Goal: Check status: Check status

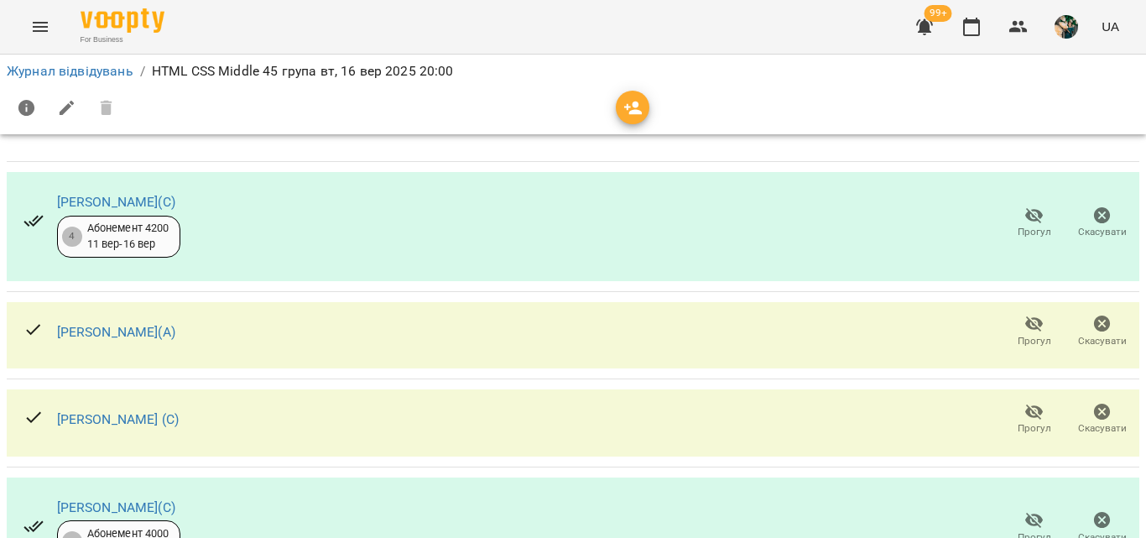
scroll to position [84, 0]
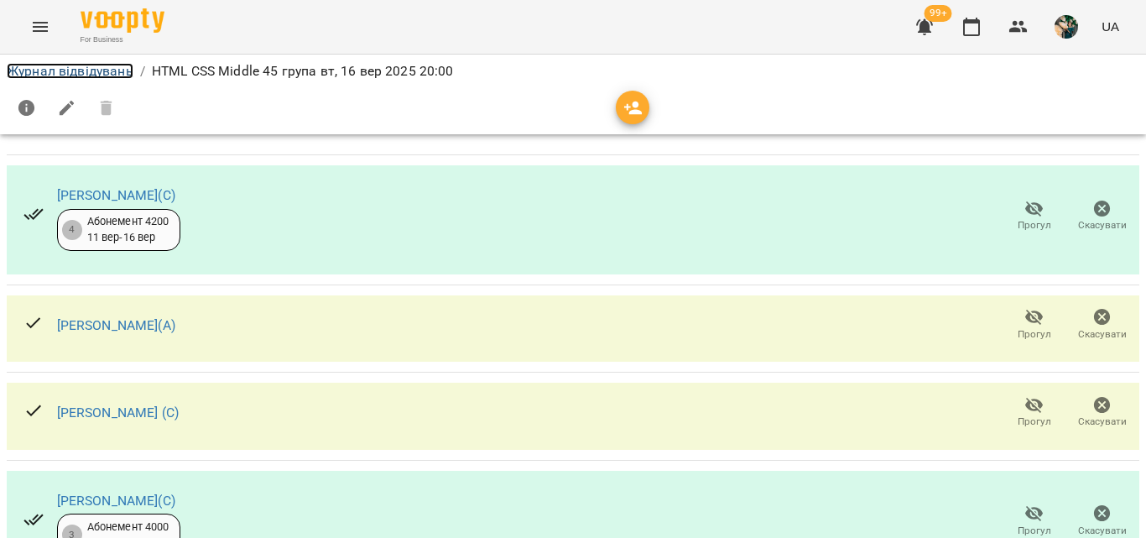
drag, startPoint x: 96, startPoint y: 70, endPoint x: 131, endPoint y: 82, distance: 37.1
click at [96, 70] on link "Журнал відвідувань" at bounding box center [70, 71] width 127 height 16
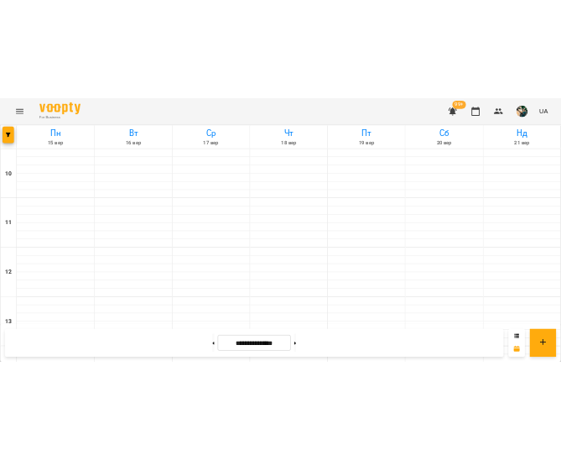
scroll to position [949, 0]
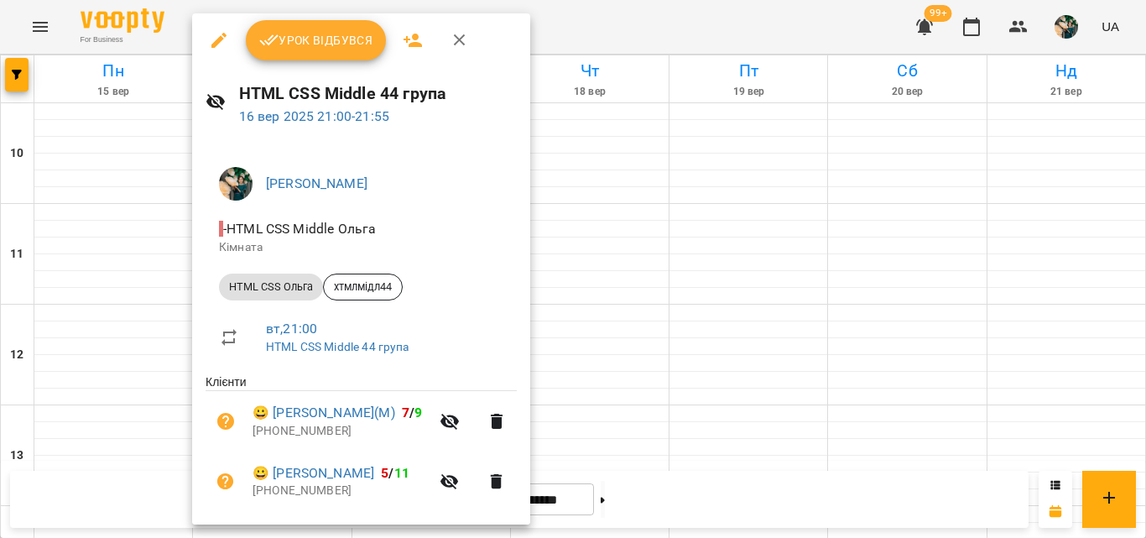
click at [143, 445] on div at bounding box center [573, 269] width 1146 height 538
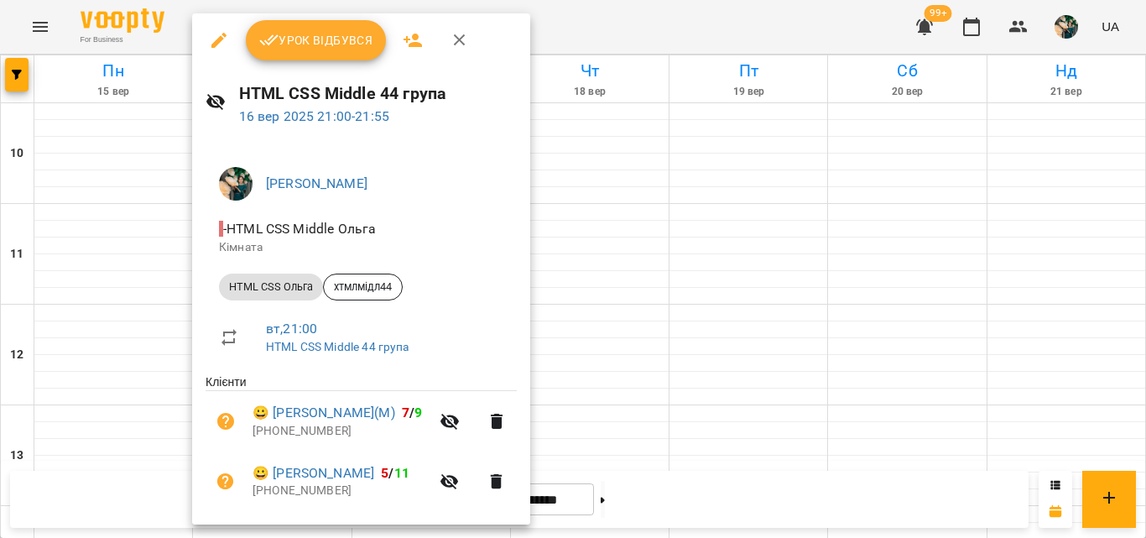
click at [307, 32] on span "Урок відбувся" at bounding box center [316, 40] width 114 height 20
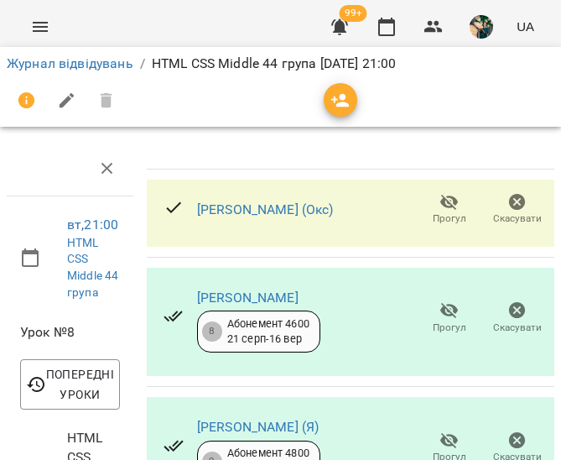
scroll to position [336, 0]
click at [113, 65] on link "Журнал відвідувань" at bounding box center [70, 63] width 127 height 16
